Goal: Information Seeking & Learning: Learn about a topic

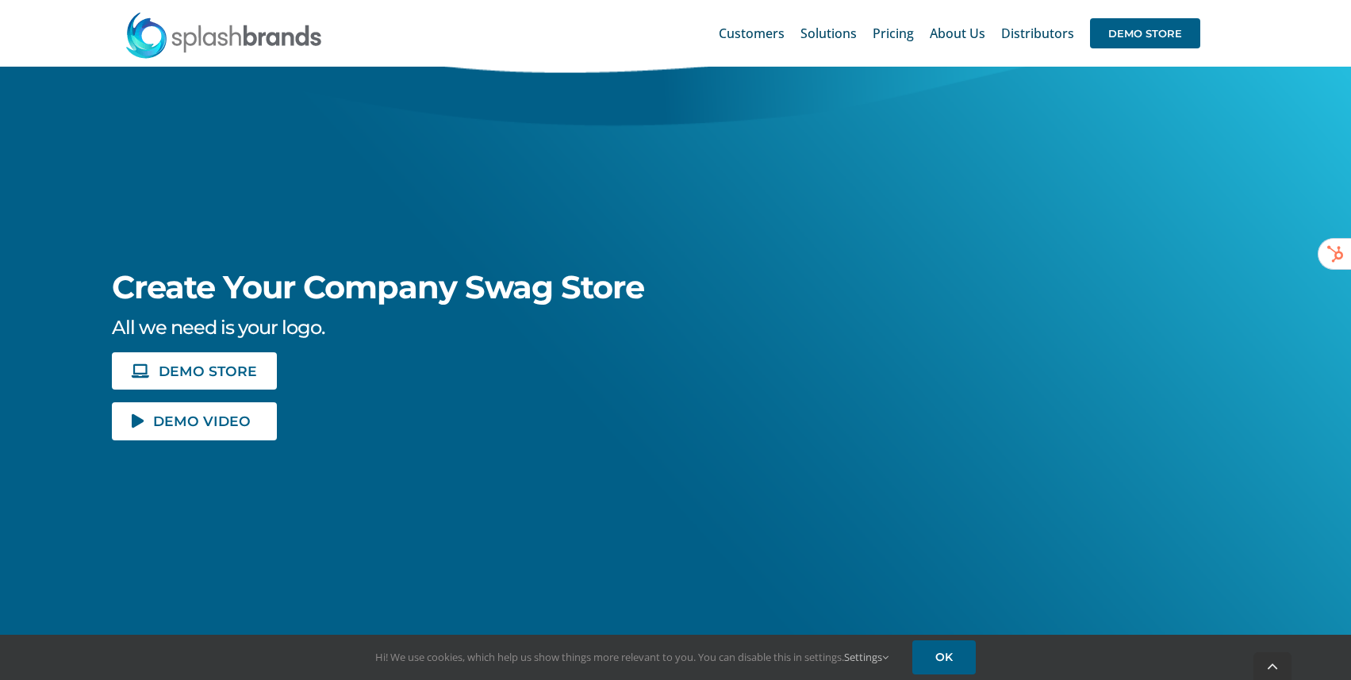
scroll to position [179, 0]
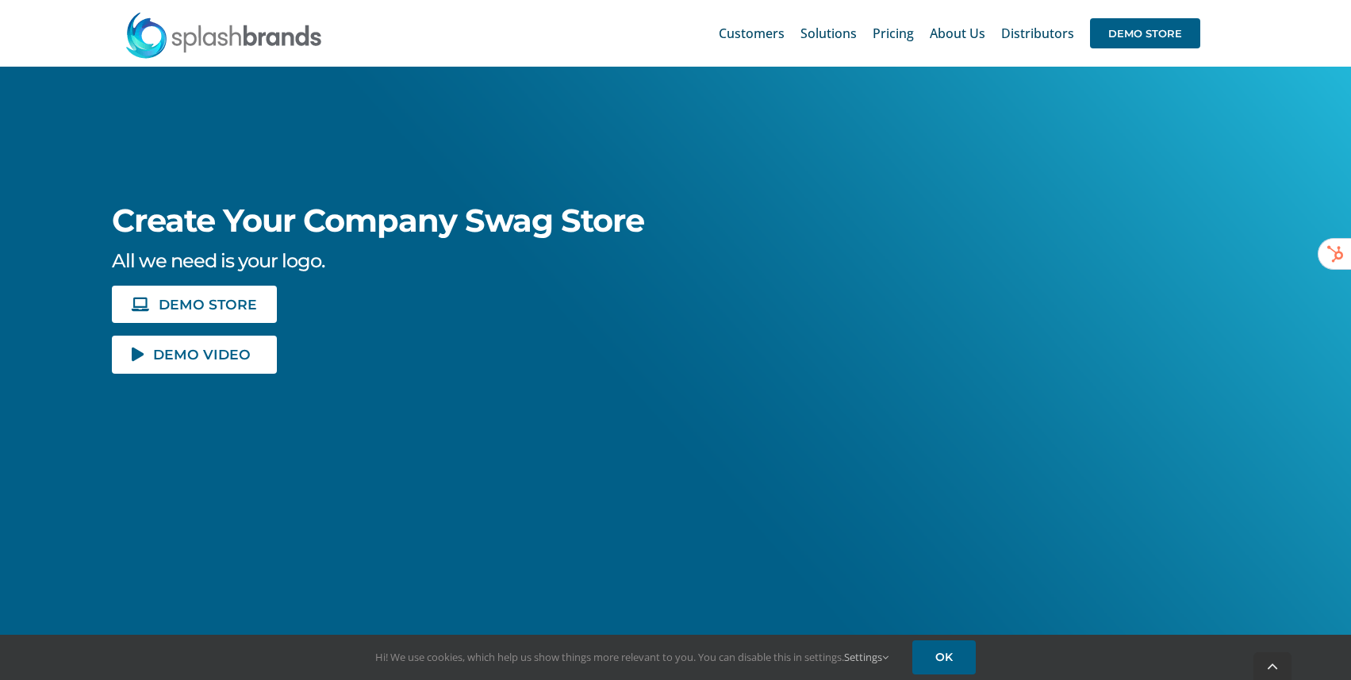
click at [204, 426] on div "Create Your Company Swag Store All we need is your logo. DEMO STORE DEMO VIDEO" at bounding box center [675, 363] width 1405 height 952
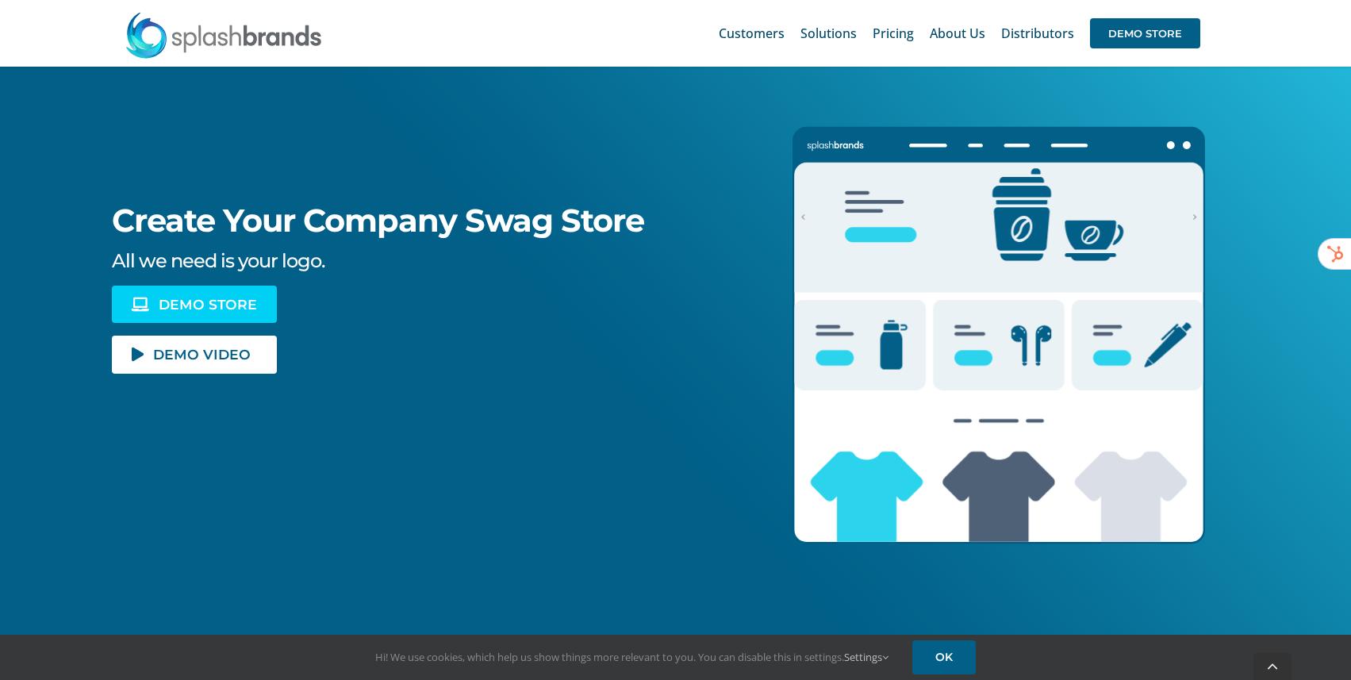
click at [219, 307] on span "DEMO STORE" at bounding box center [208, 303] width 98 height 13
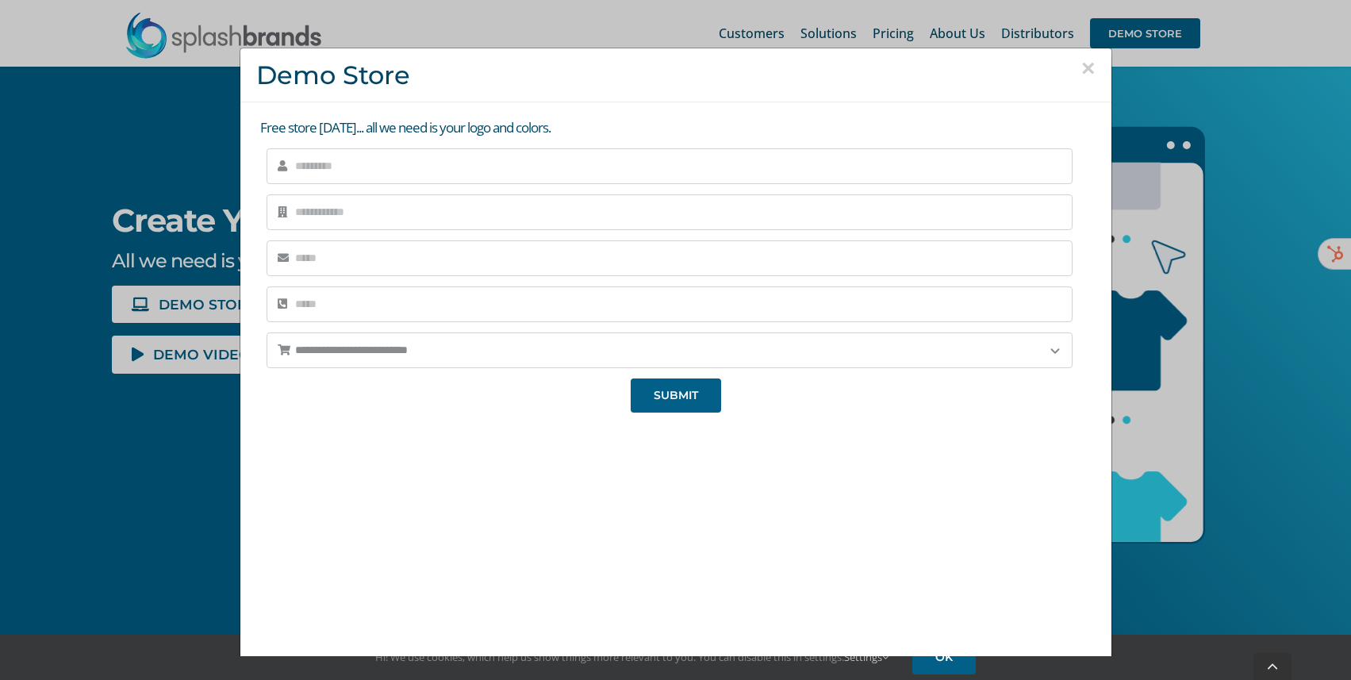
click at [1094, 69] on button "×" at bounding box center [1088, 68] width 14 height 24
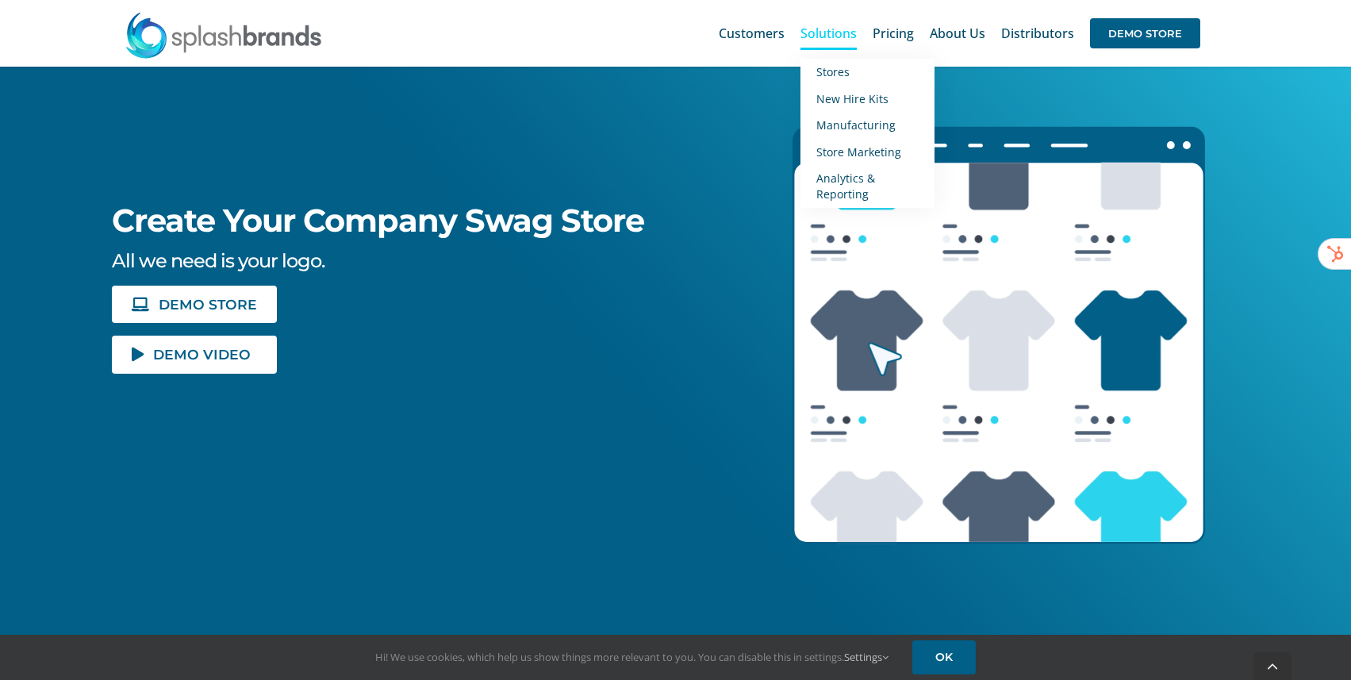
click at [849, 32] on span "Solutions" at bounding box center [828, 33] width 56 height 13
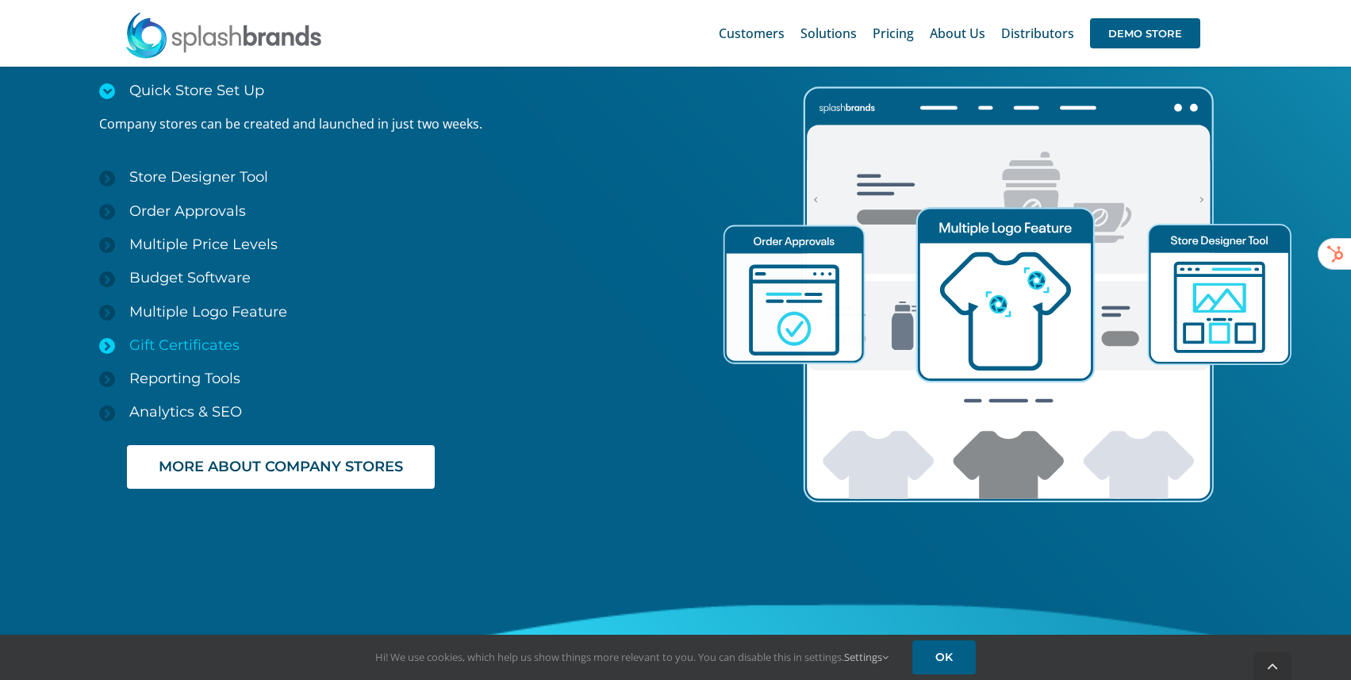
scroll to position [2398, 0]
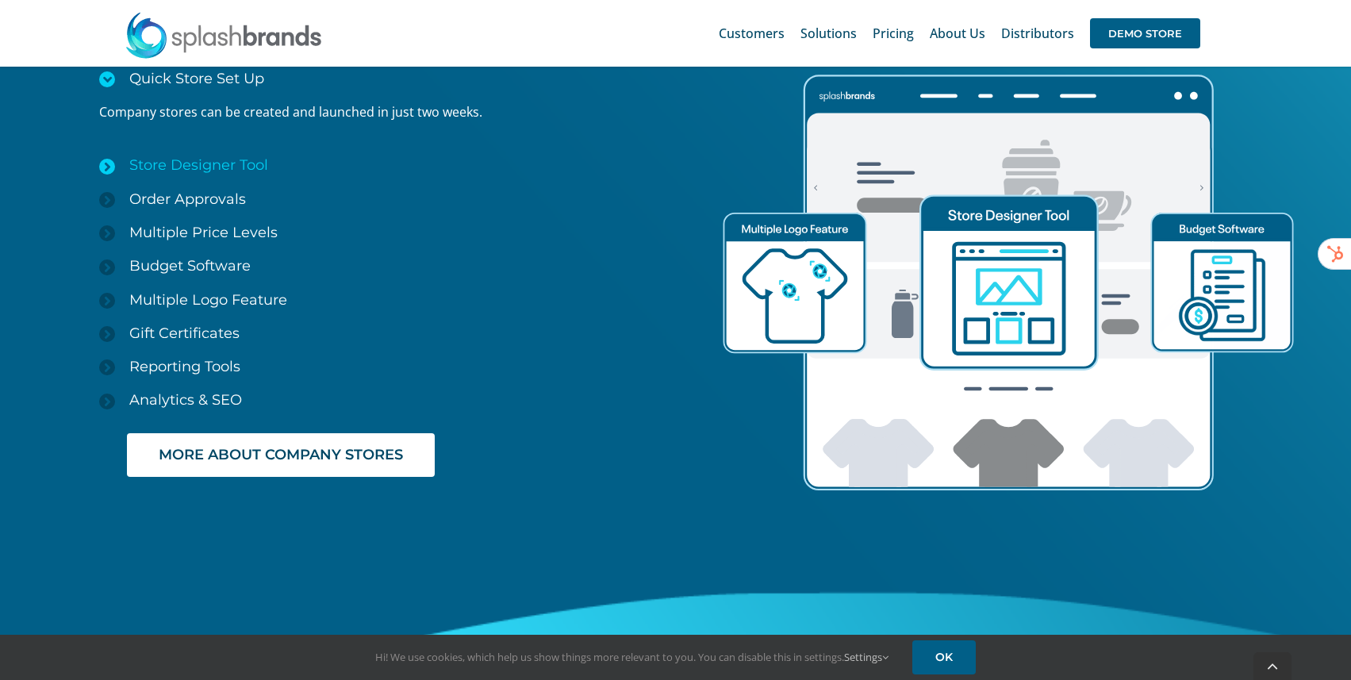
click at [132, 171] on span "Store Designer Tool" at bounding box center [198, 164] width 139 height 17
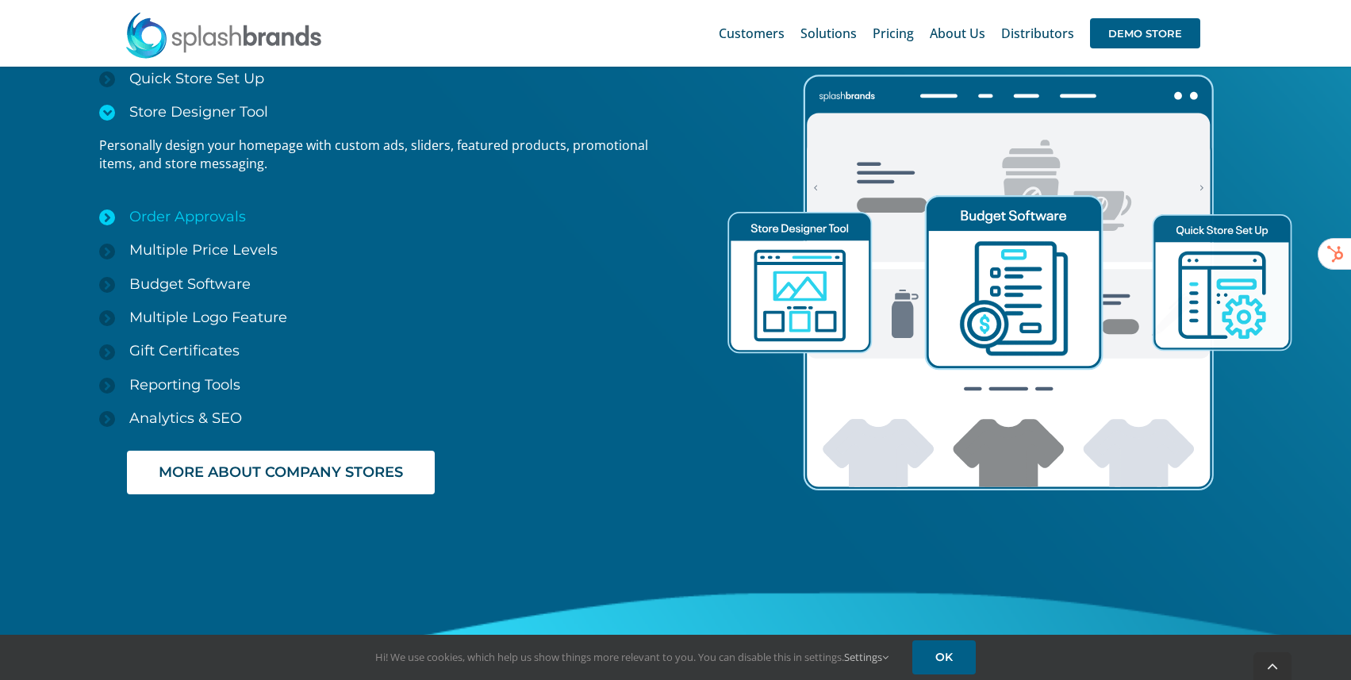
click at [144, 213] on span "Order Approvals" at bounding box center [187, 216] width 117 height 17
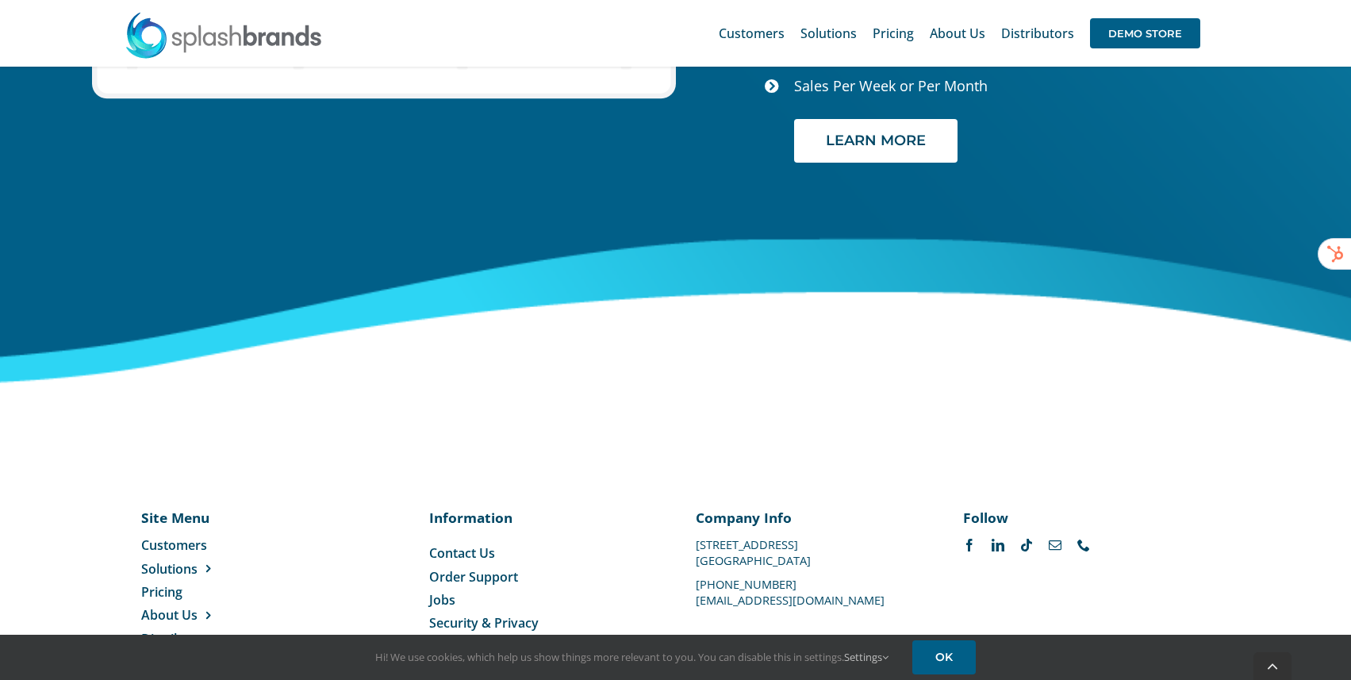
scroll to position [6632, 0]
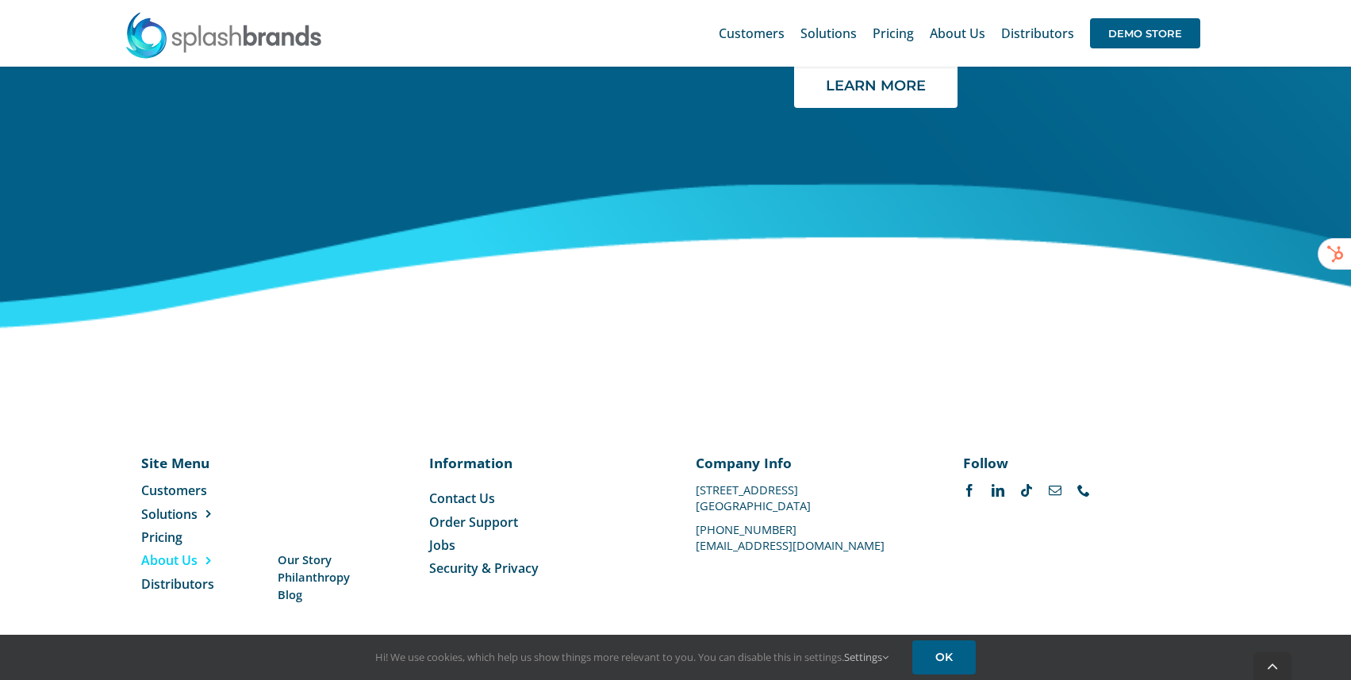
click at [181, 561] on span "About Us" at bounding box center [169, 559] width 56 height 17
click at [183, 558] on span "About Us" at bounding box center [169, 559] width 56 height 17
click at [182, 565] on span "About Us" at bounding box center [169, 559] width 56 height 17
click at [188, 563] on span "About Us" at bounding box center [169, 559] width 56 height 17
click at [293, 562] on span "Our Story" at bounding box center [305, 559] width 54 height 17
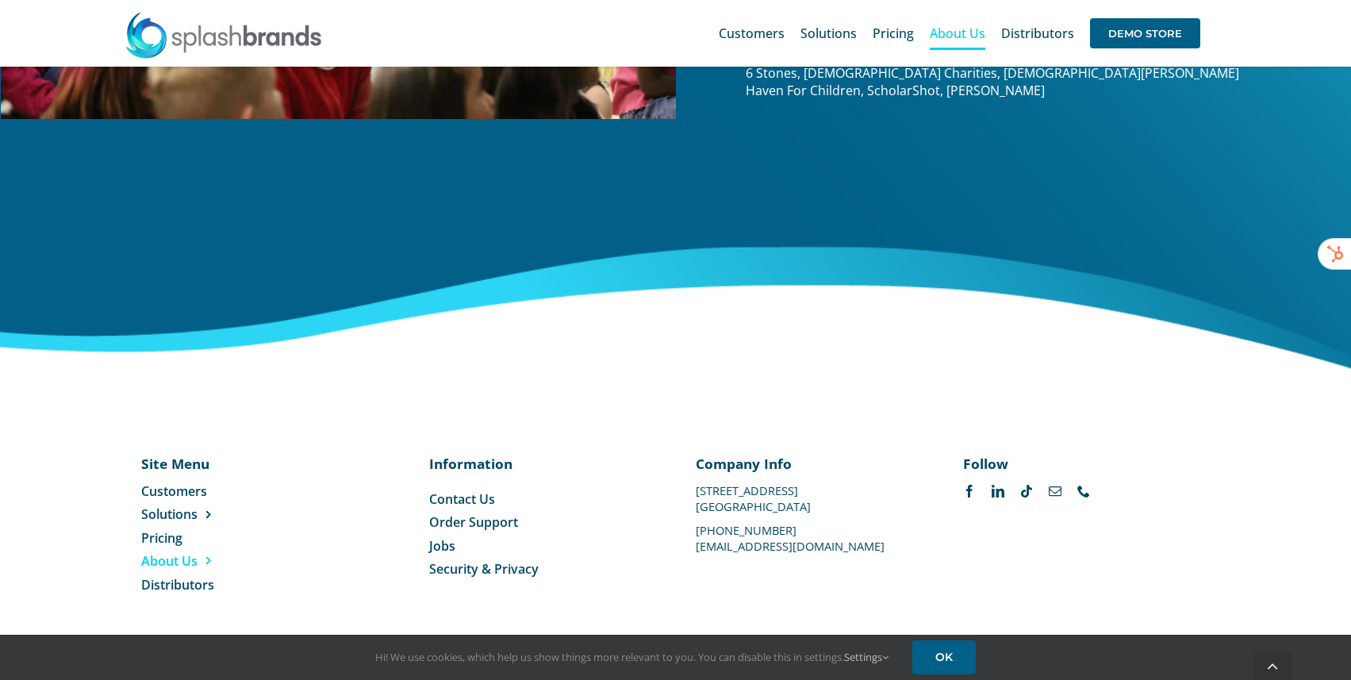
scroll to position [2481, 0]
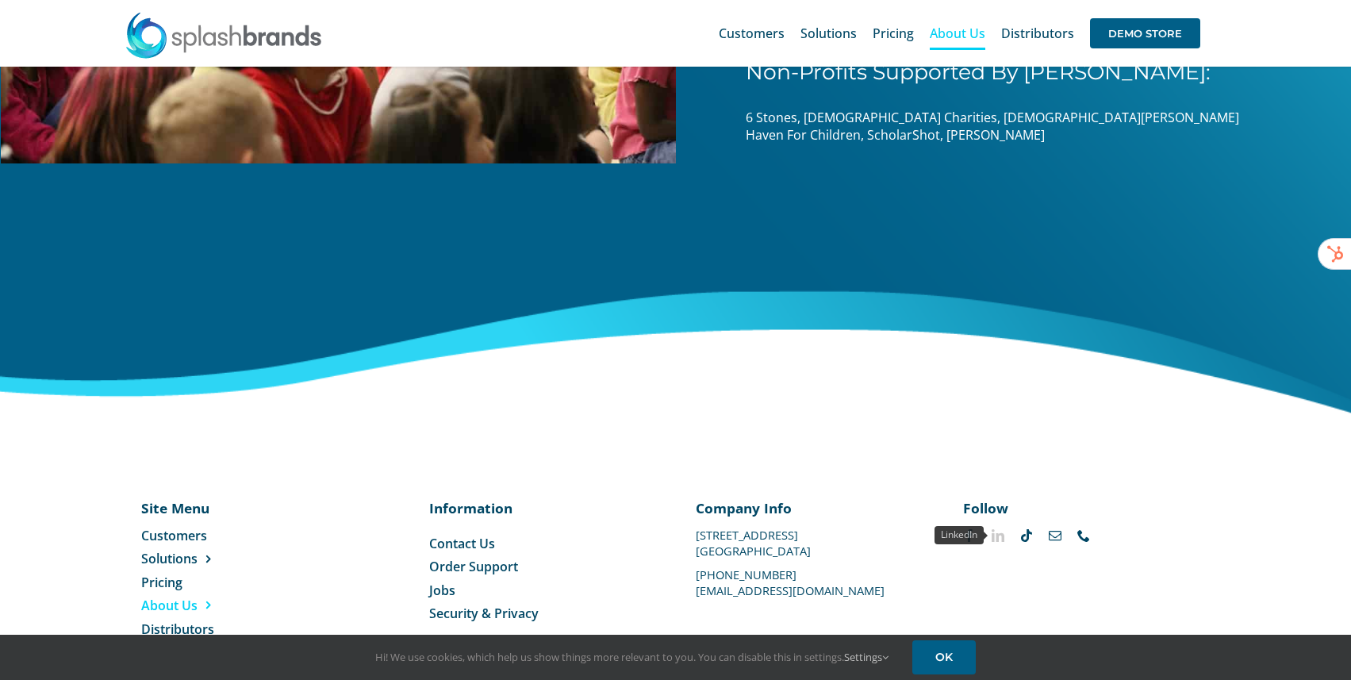
click at [991, 538] on link "linkedin" at bounding box center [997, 535] width 13 height 13
